Goal: Transaction & Acquisition: Purchase product/service

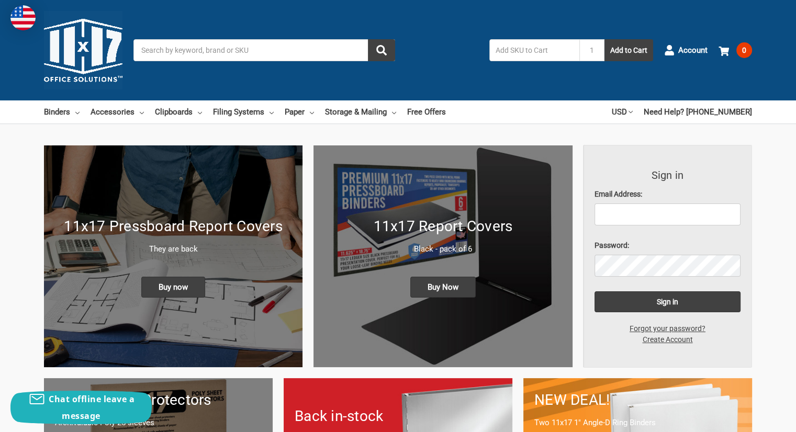
click at [209, 48] on input "Search" at bounding box center [264, 50] width 262 height 22
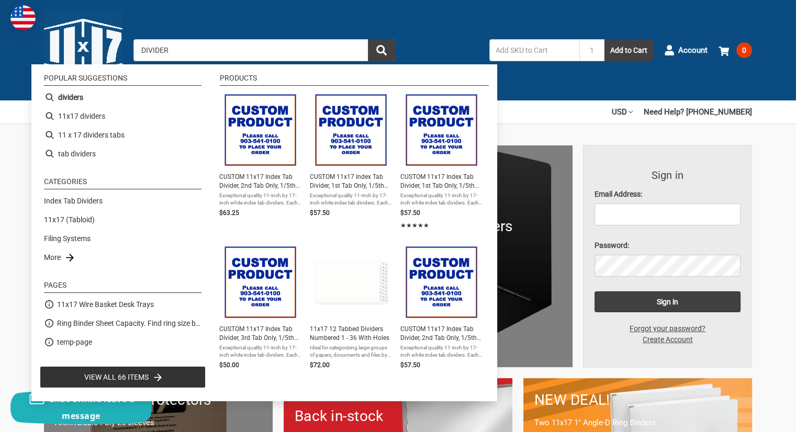
type input "DIVIDERS"
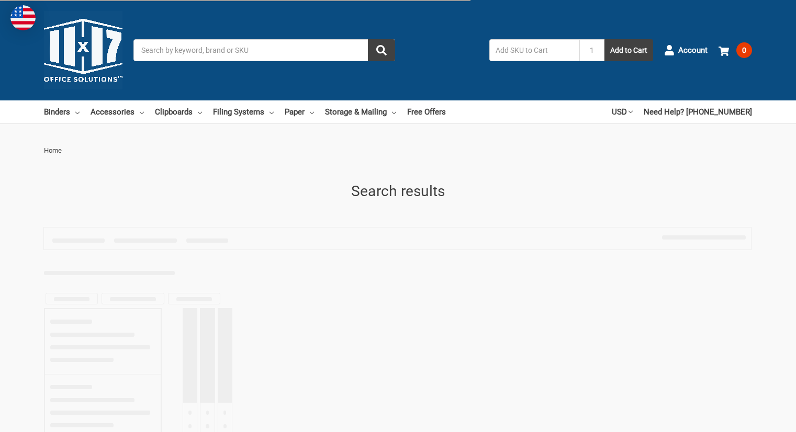
type input "DIVIDERS"
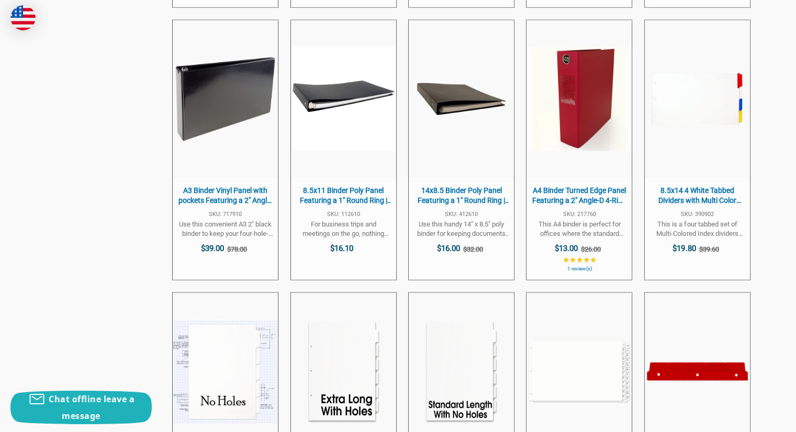
scroll to position [2619, 0]
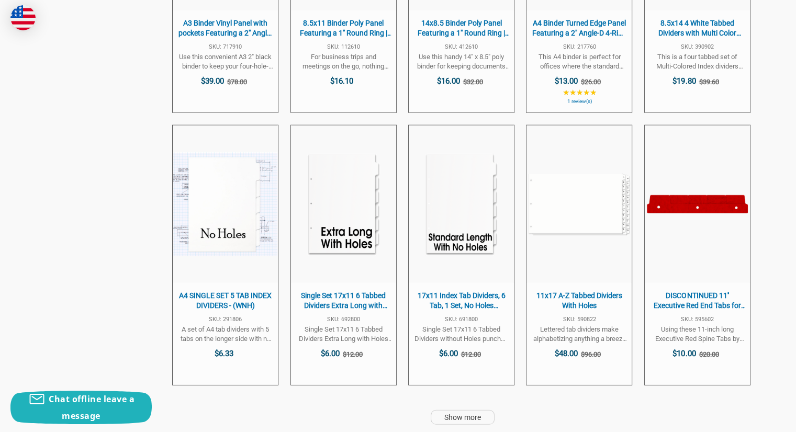
click at [461, 418] on link "Show more" at bounding box center [463, 417] width 64 height 15
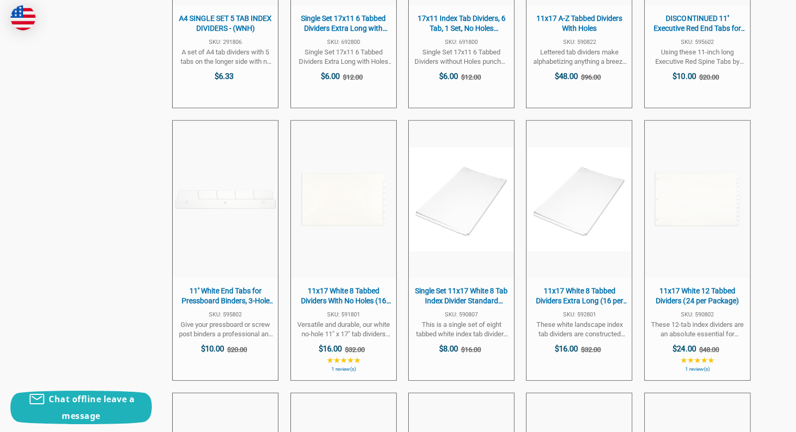
scroll to position [2909, 0]
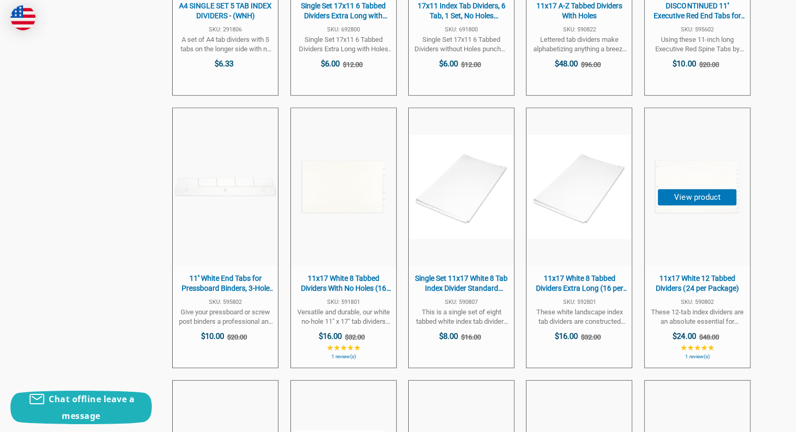
click at [686, 193] on button "View product" at bounding box center [697, 197] width 78 height 16
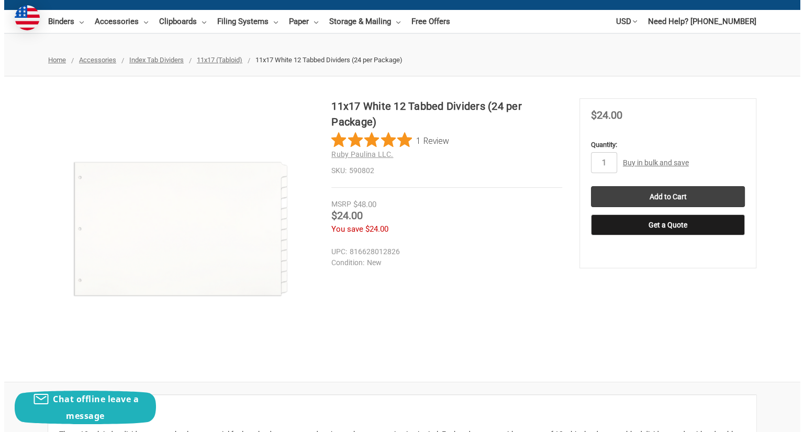
scroll to position [106, 0]
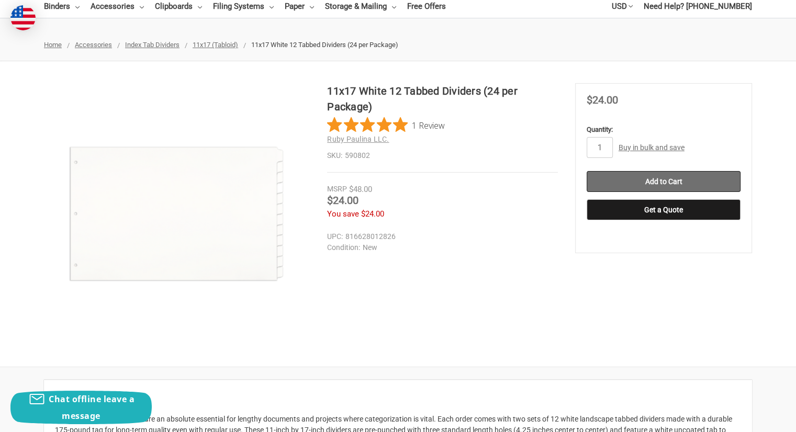
click at [661, 185] on input "Add to Cart" at bounding box center [663, 181] width 154 height 21
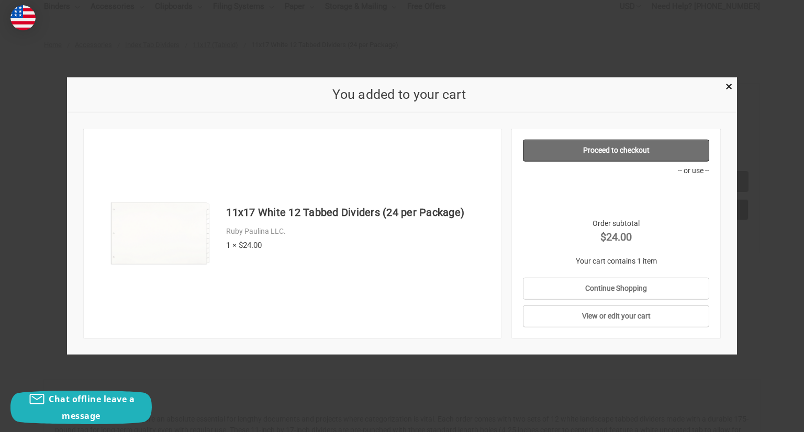
click at [661, 151] on link "Proceed to checkout" at bounding box center [616, 151] width 187 height 22
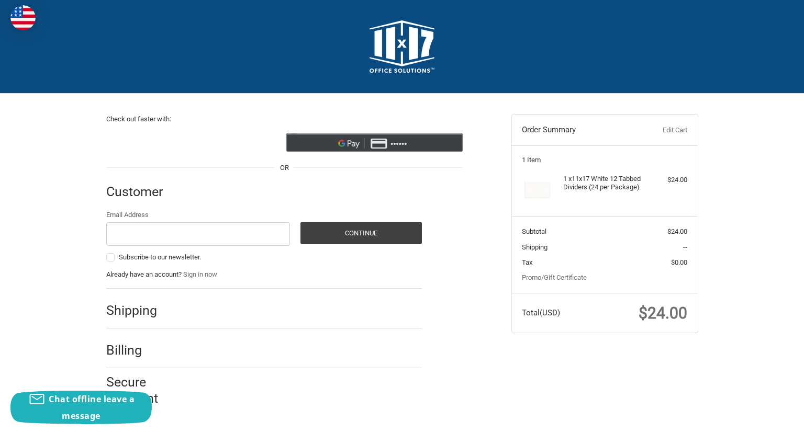
click at [389, 143] on icon "@import url(//fonts.googleapis.com/css?family=Google+Sans_old:500) ••••••" at bounding box center [397, 142] width 68 height 19
